Goal: Browse casually: Explore the website without a specific task or goal

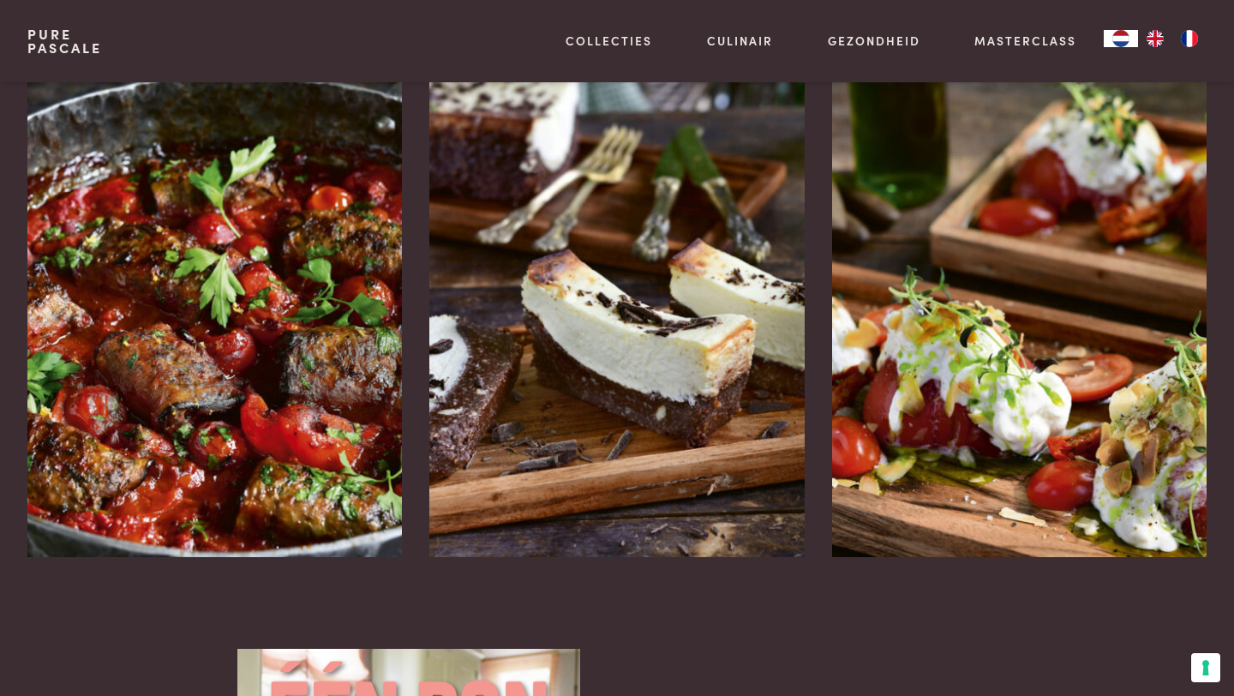
scroll to position [2311, 0]
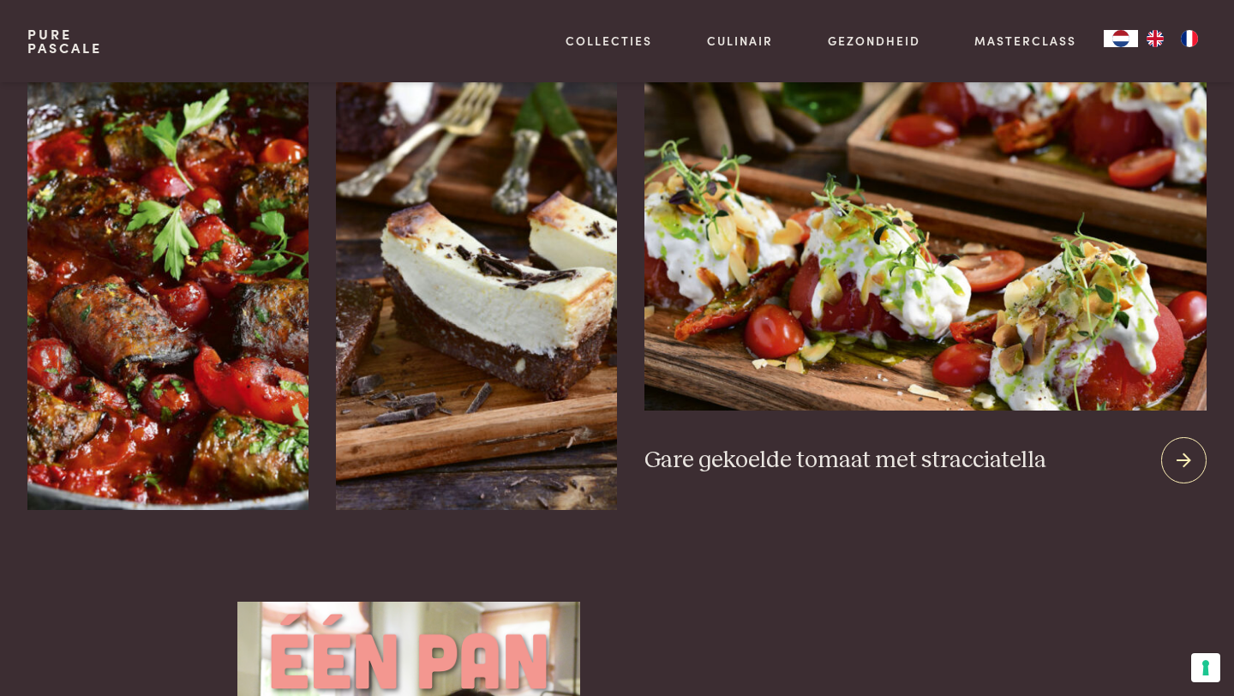
click at [1177, 456] on icon at bounding box center [1184, 460] width 15 height 25
click at [1183, 454] on icon at bounding box center [1184, 460] width 15 height 25
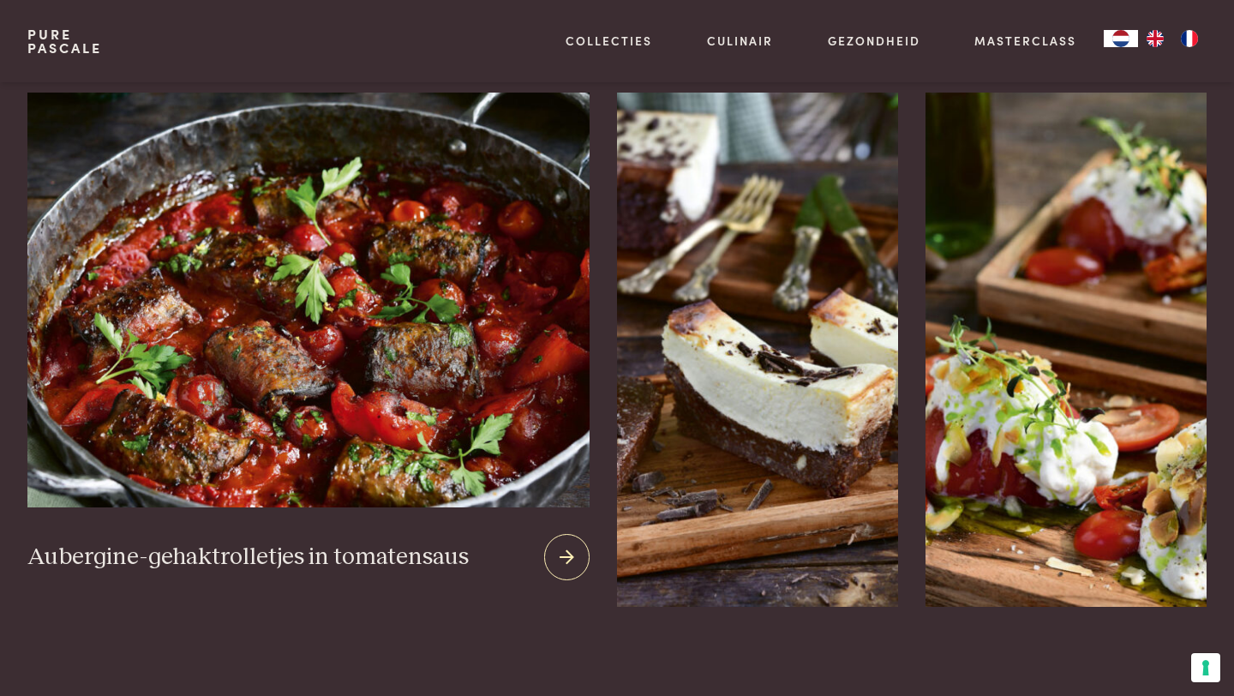
scroll to position [2204, 0]
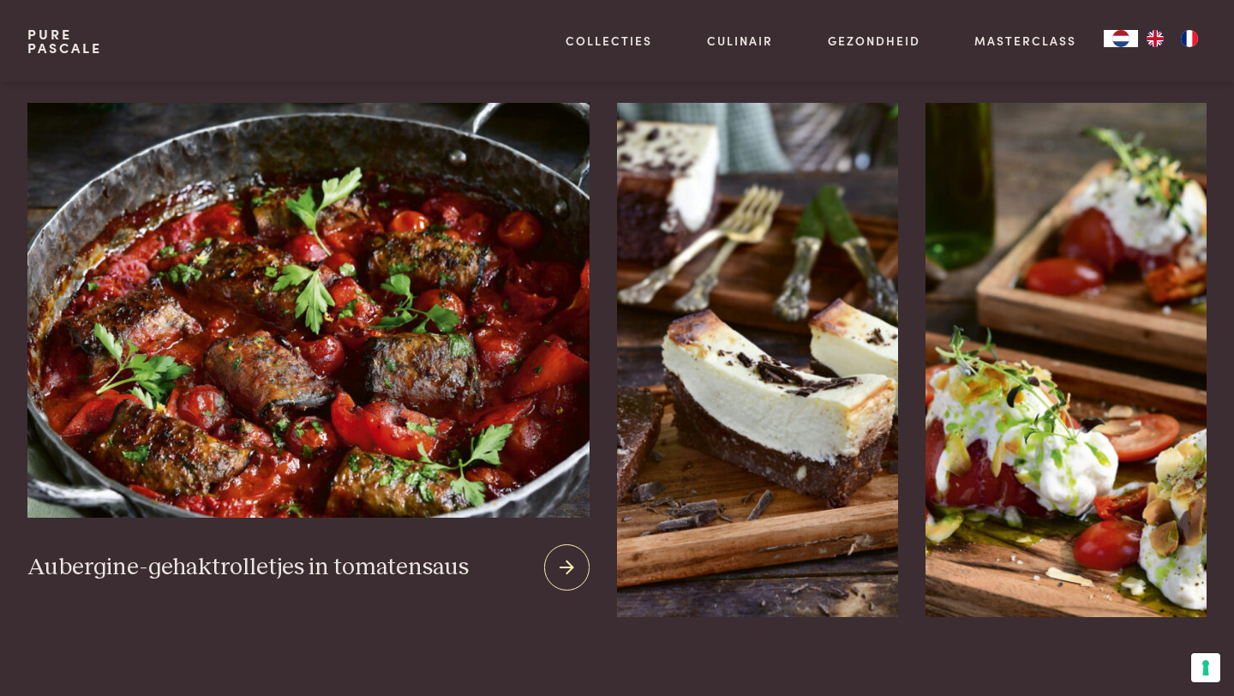
click at [561, 563] on icon at bounding box center [567, 567] width 15 height 25
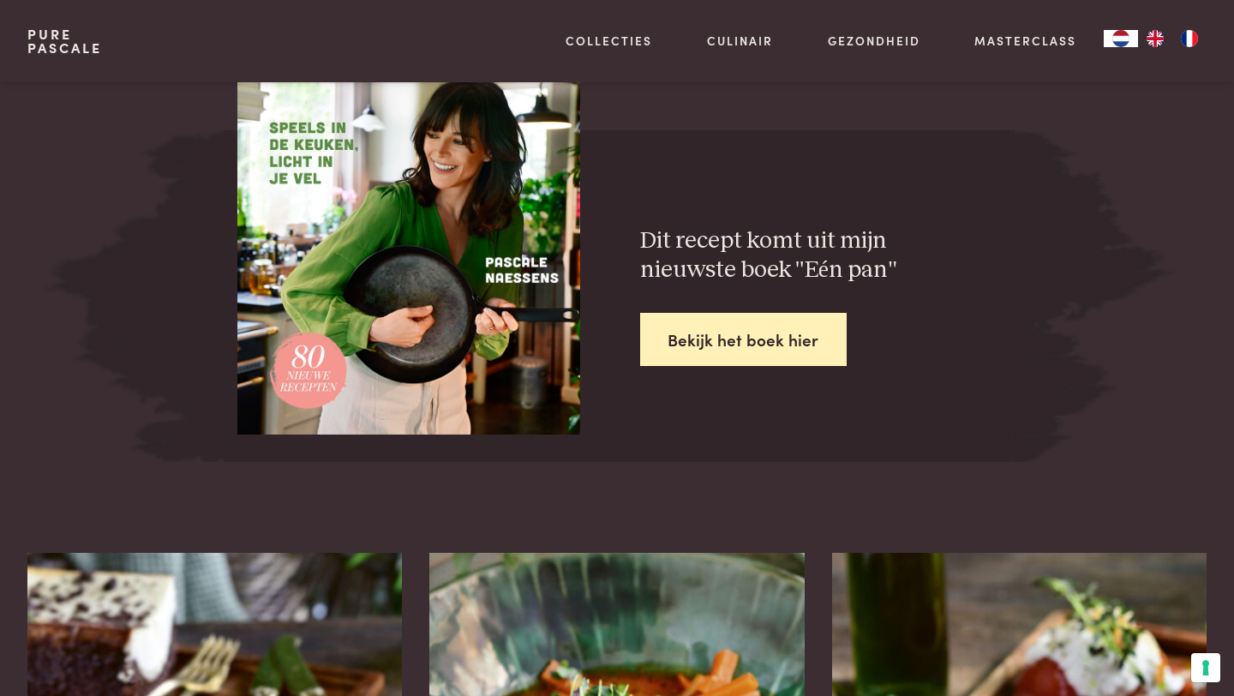
scroll to position [3220, 0]
